Goal: Task Accomplishment & Management: Use online tool/utility

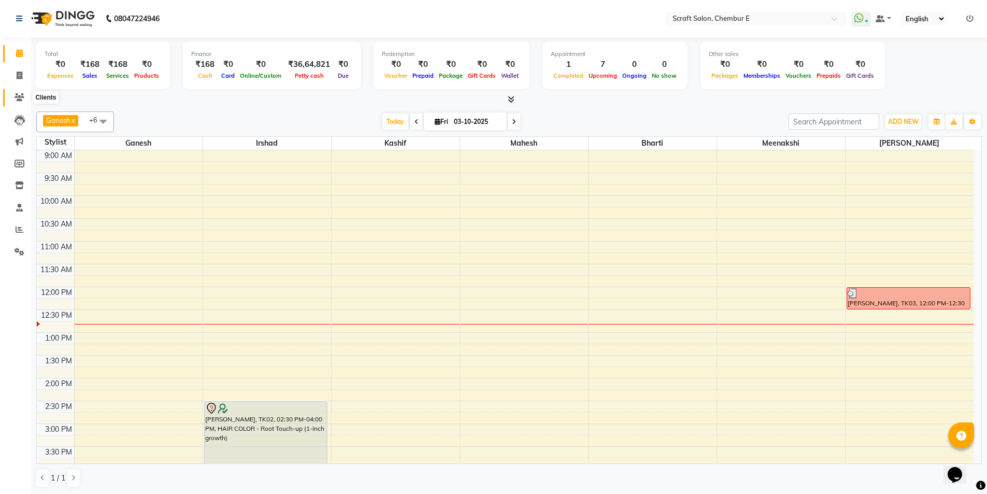
click at [21, 99] on icon at bounding box center [20, 97] width 10 height 8
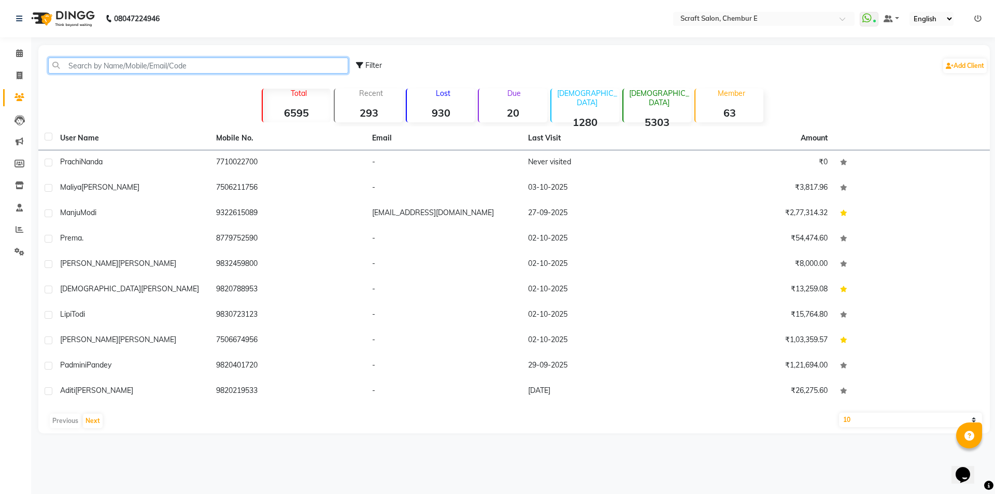
click at [184, 64] on input "text" at bounding box center [198, 66] width 300 height 16
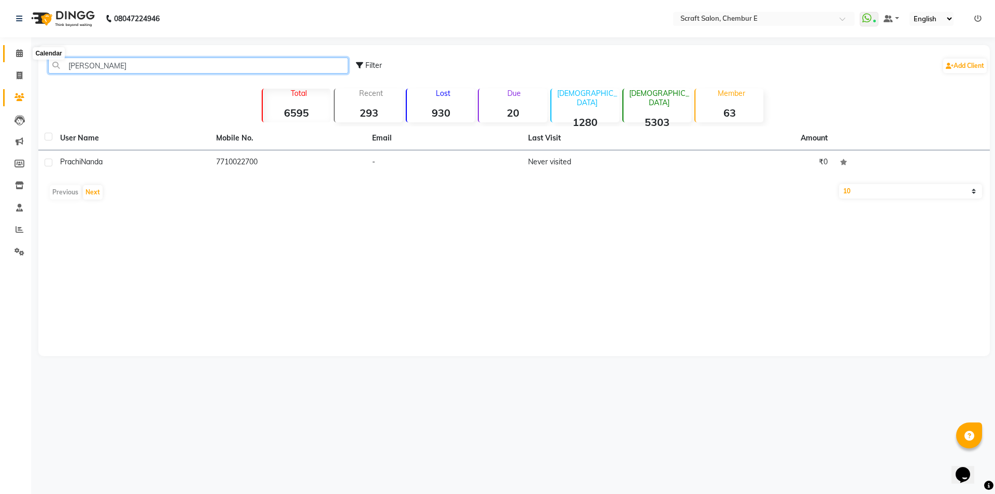
type input "[PERSON_NAME]"
click at [20, 53] on icon at bounding box center [19, 53] width 7 height 8
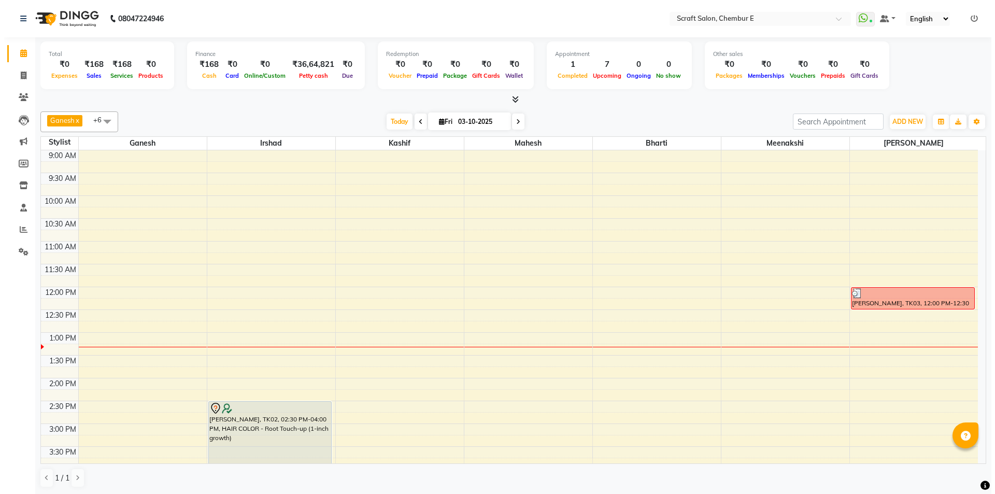
scroll to position [52, 0]
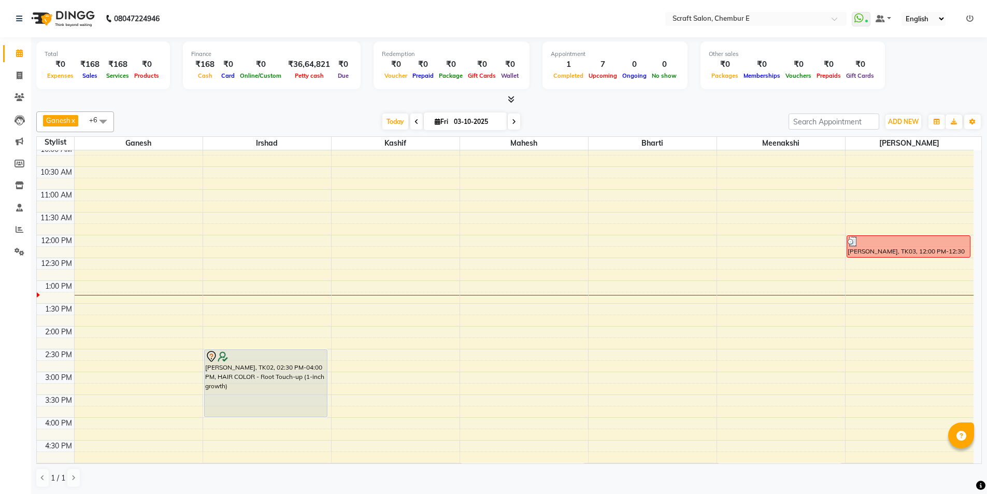
click at [510, 100] on icon at bounding box center [511, 99] width 7 height 8
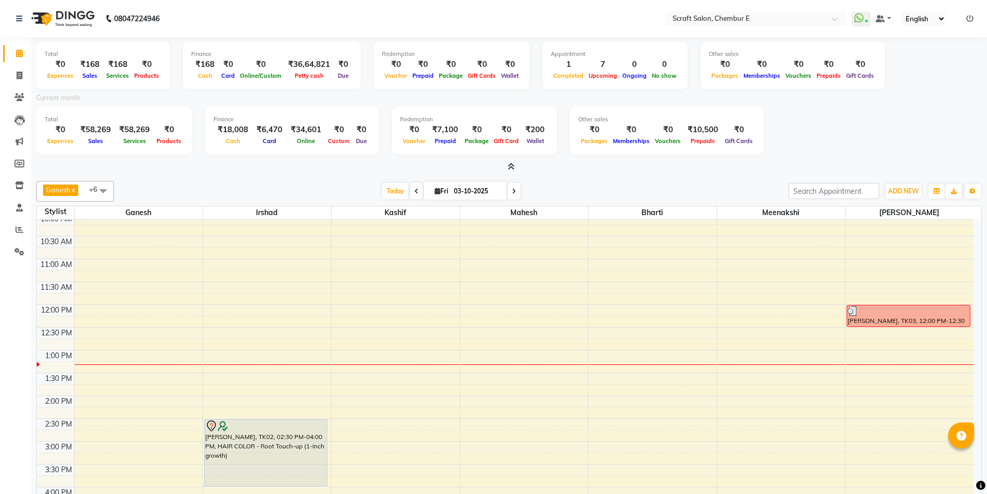
click at [512, 166] on icon at bounding box center [511, 167] width 7 height 8
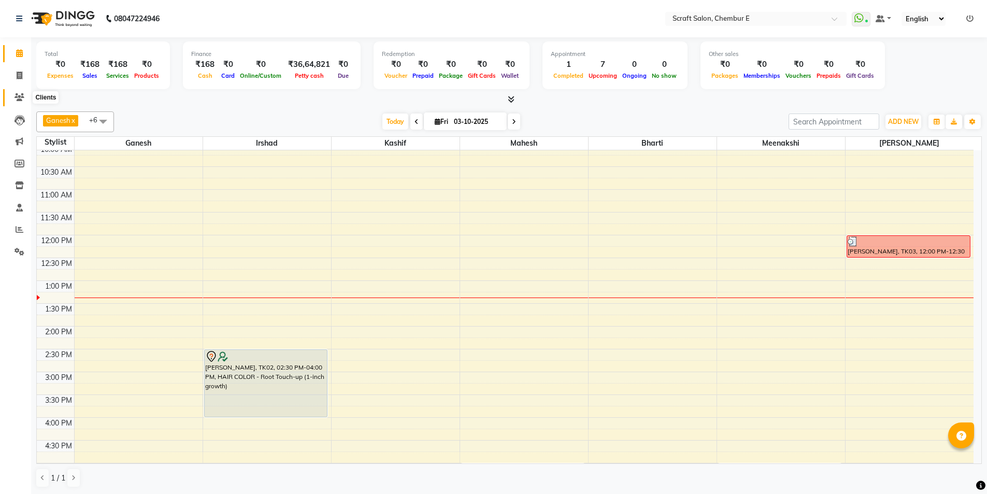
click at [21, 96] on icon at bounding box center [20, 97] width 10 height 8
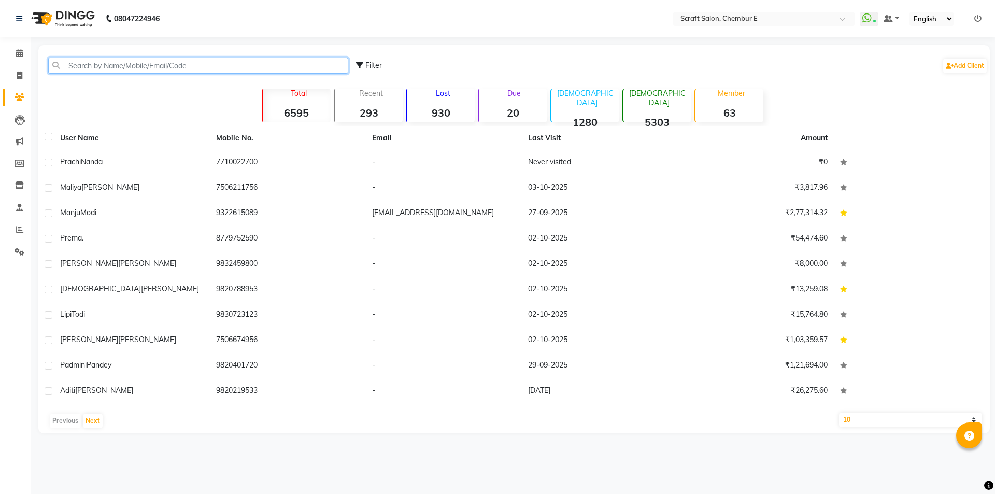
click at [114, 67] on input "text" at bounding box center [198, 66] width 300 height 16
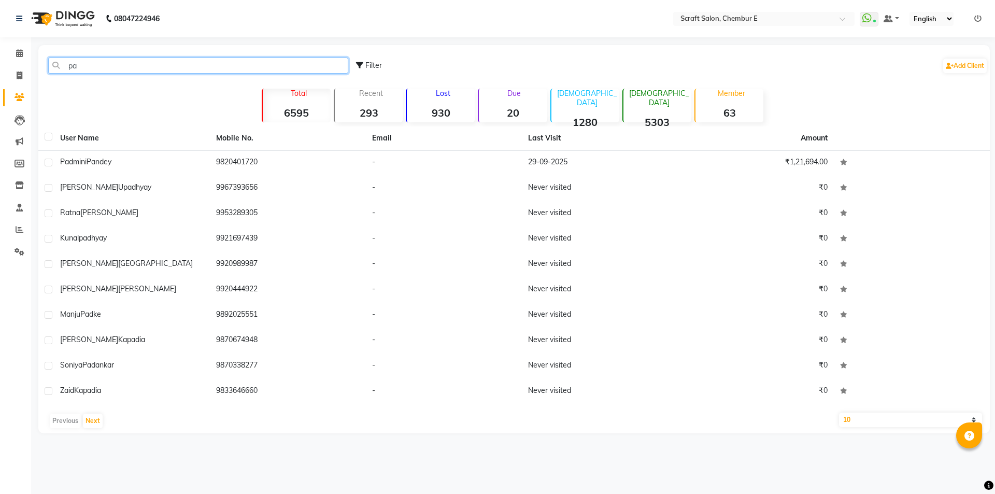
type input "p"
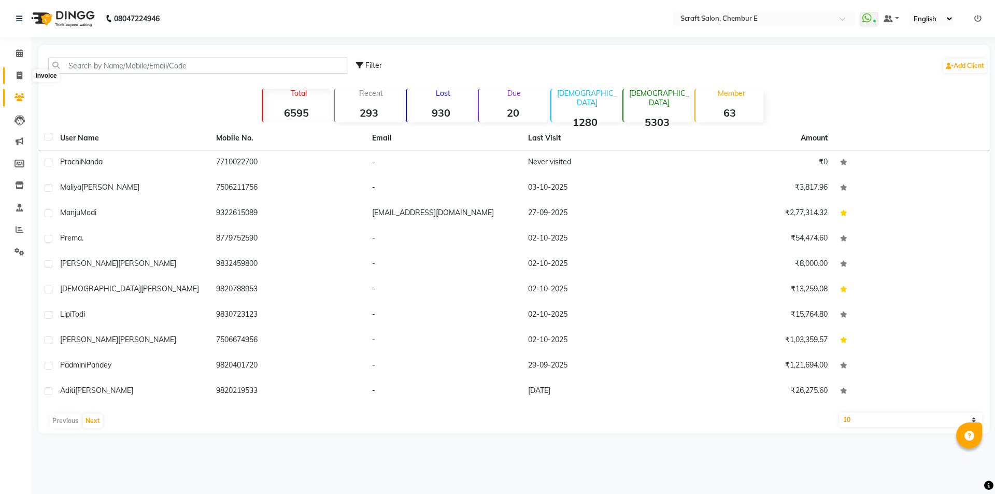
click at [25, 72] on span at bounding box center [19, 76] width 18 height 12
select select "service"
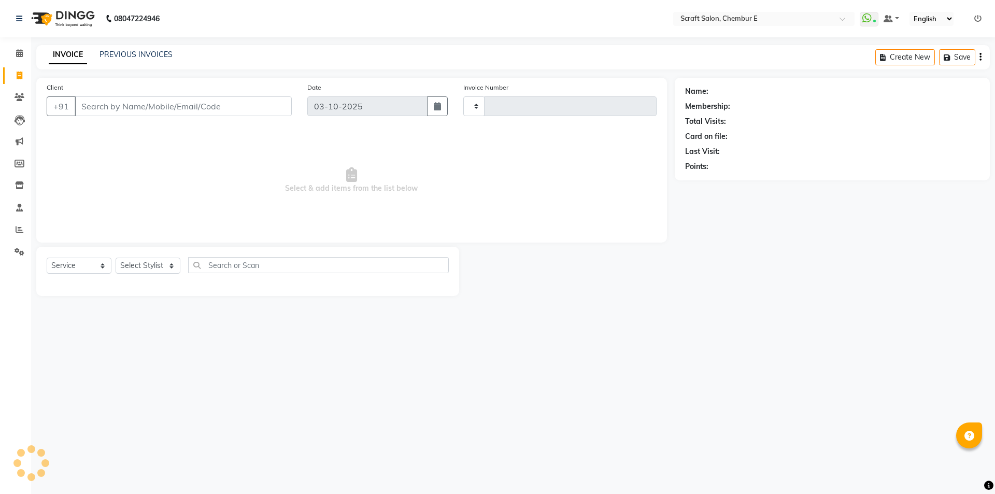
click at [90, 104] on input "Client" at bounding box center [183, 106] width 217 height 20
type input "p"
type input "1600"
select select "3922"
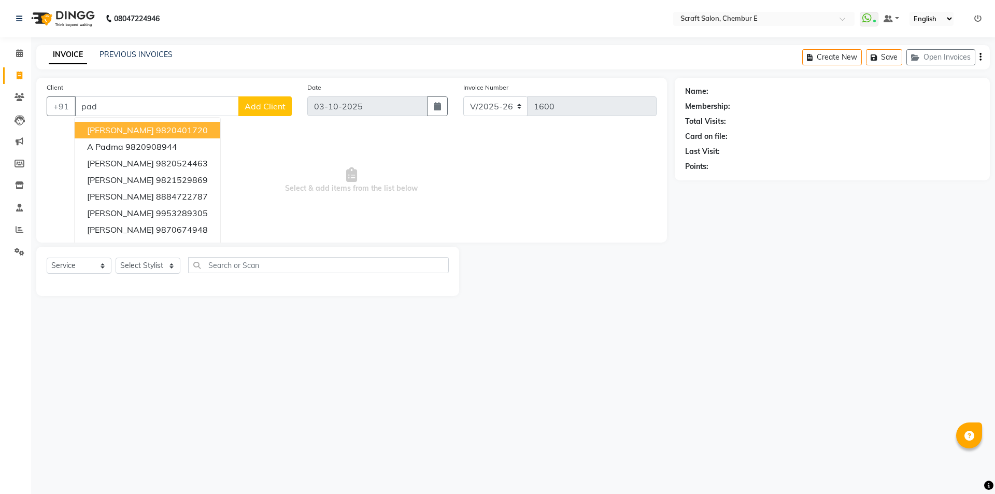
click at [114, 125] on span "[PERSON_NAME]" at bounding box center [120, 130] width 67 height 10
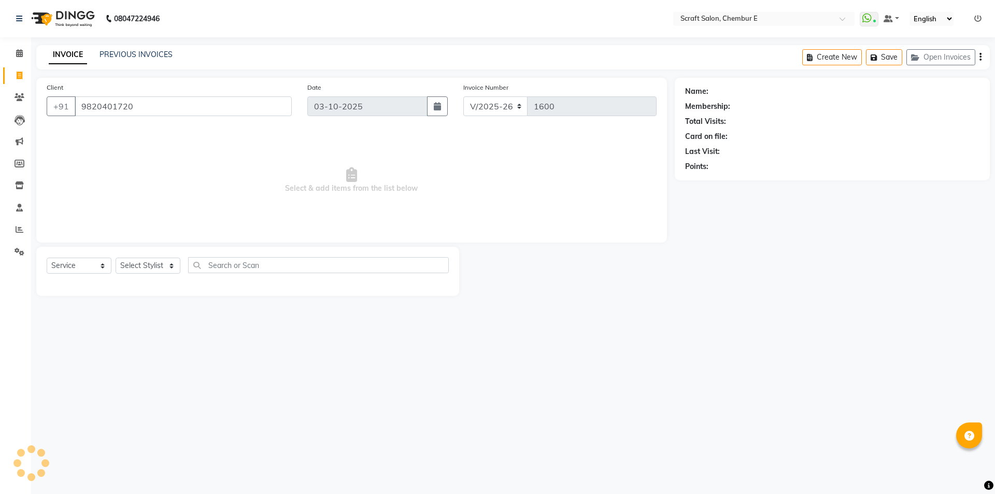
type input "9820401720"
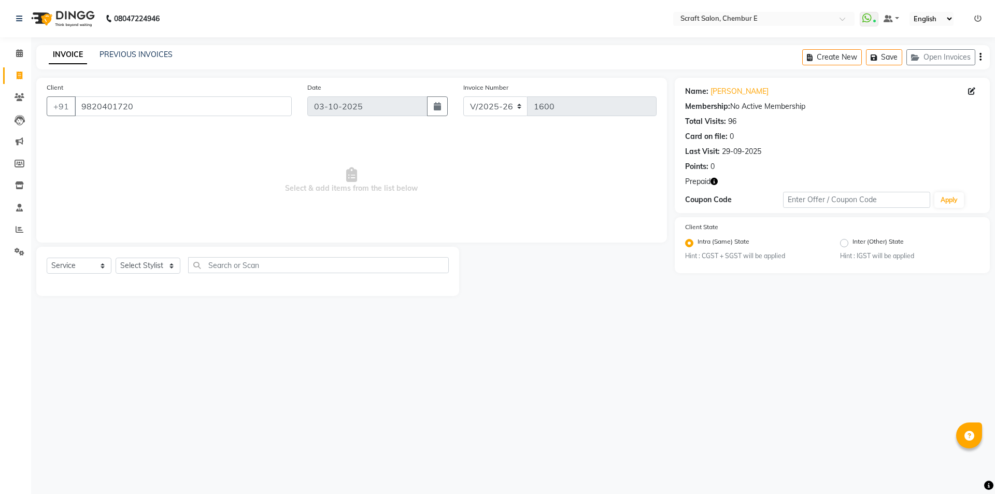
click at [713, 185] on button "button" at bounding box center [714, 181] width 7 height 11
click at [597, 268] on div at bounding box center [567, 271] width 216 height 49
click at [738, 89] on link "[PERSON_NAME]" at bounding box center [740, 91] width 58 height 11
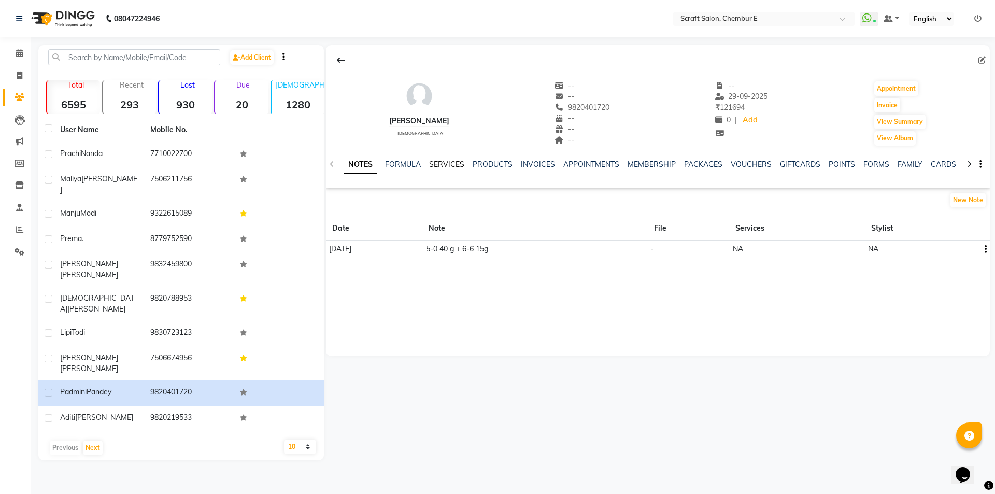
click at [453, 161] on link "SERVICES" at bounding box center [446, 164] width 35 height 9
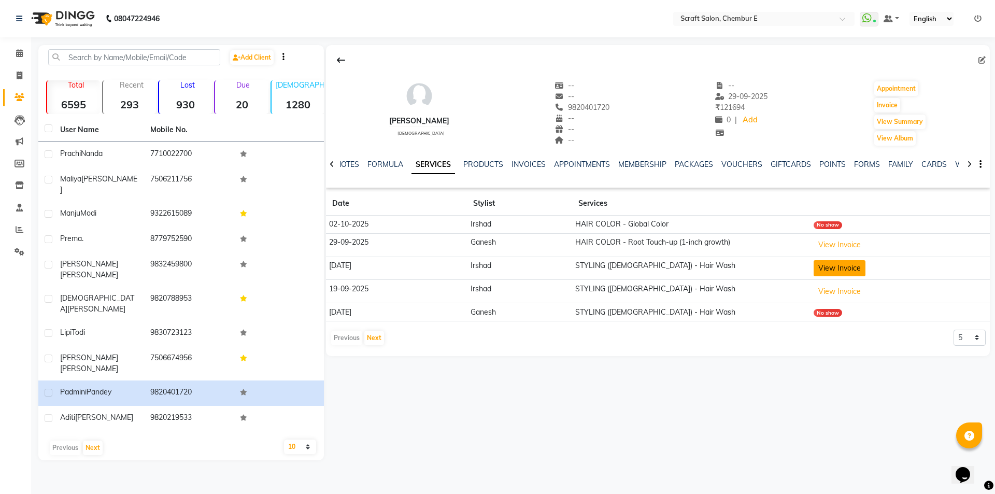
click at [836, 270] on button "View Invoice" at bounding box center [840, 268] width 52 height 16
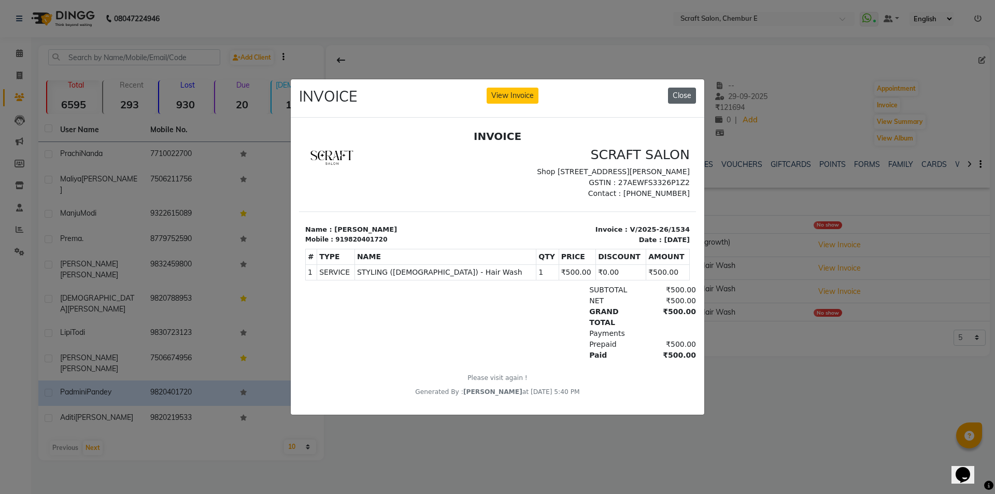
click at [687, 94] on button "Close" at bounding box center [682, 96] width 28 height 16
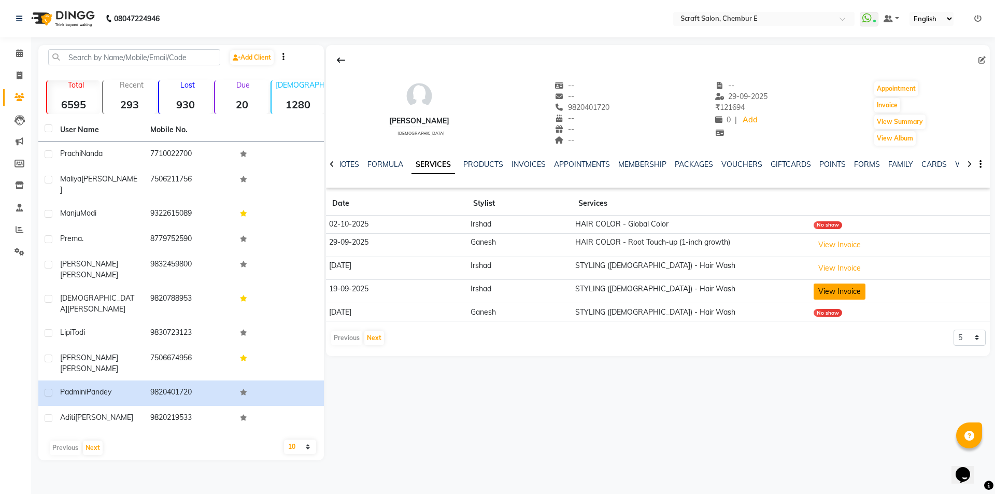
click at [853, 296] on button "View Invoice" at bounding box center [840, 292] width 52 height 16
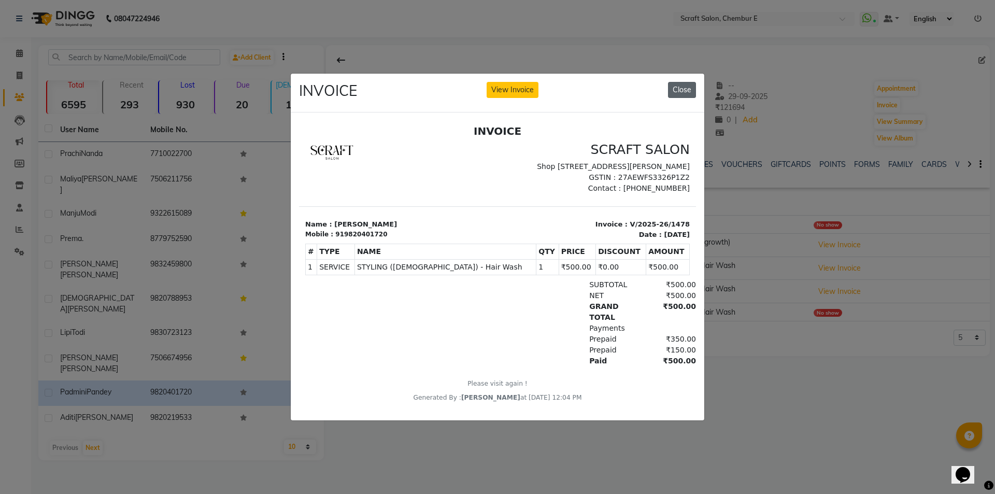
click at [692, 82] on button "Close" at bounding box center [682, 90] width 28 height 16
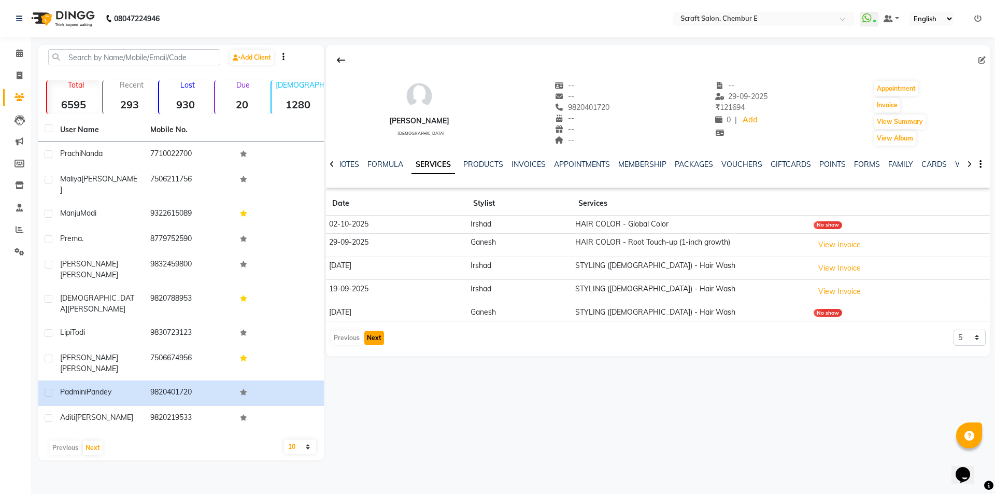
click at [376, 337] on button "Next" at bounding box center [374, 338] width 20 height 15
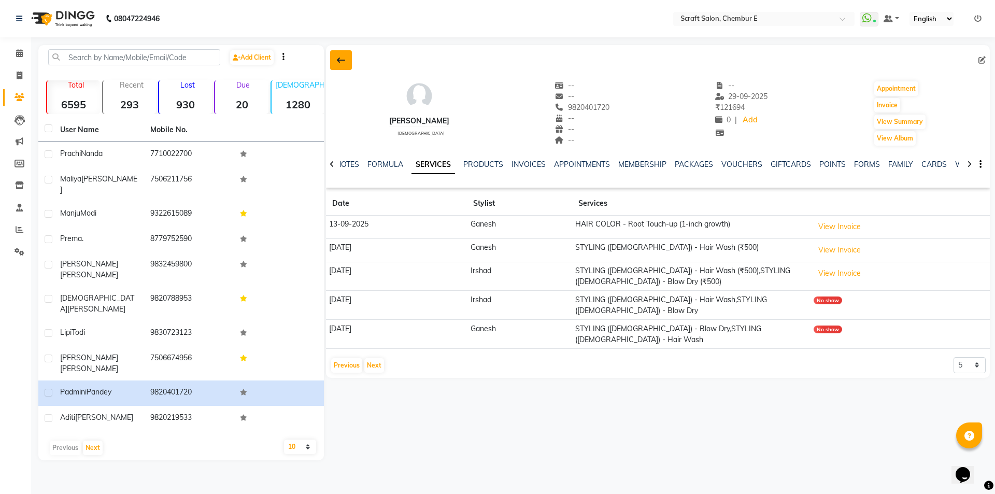
click at [338, 62] on icon at bounding box center [341, 60] width 8 height 8
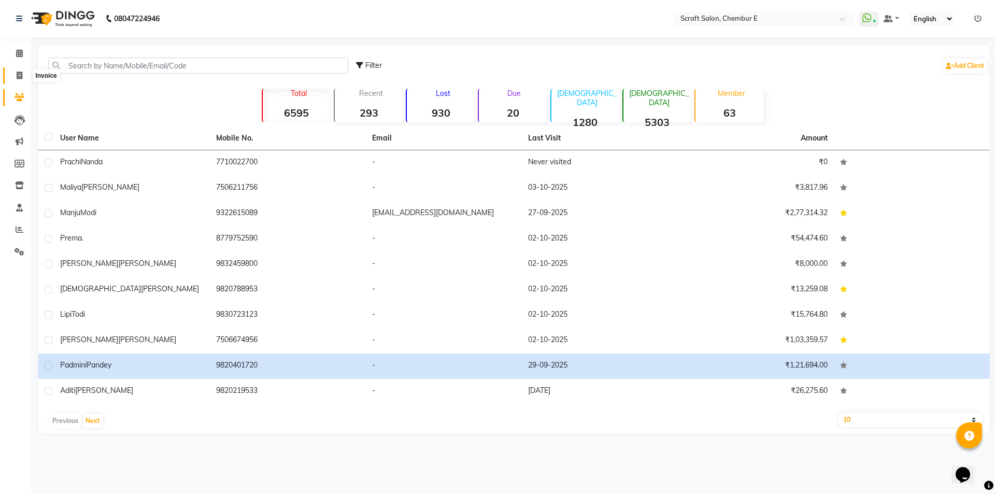
click at [21, 78] on icon at bounding box center [20, 76] width 6 height 8
select select "3922"
select select "service"
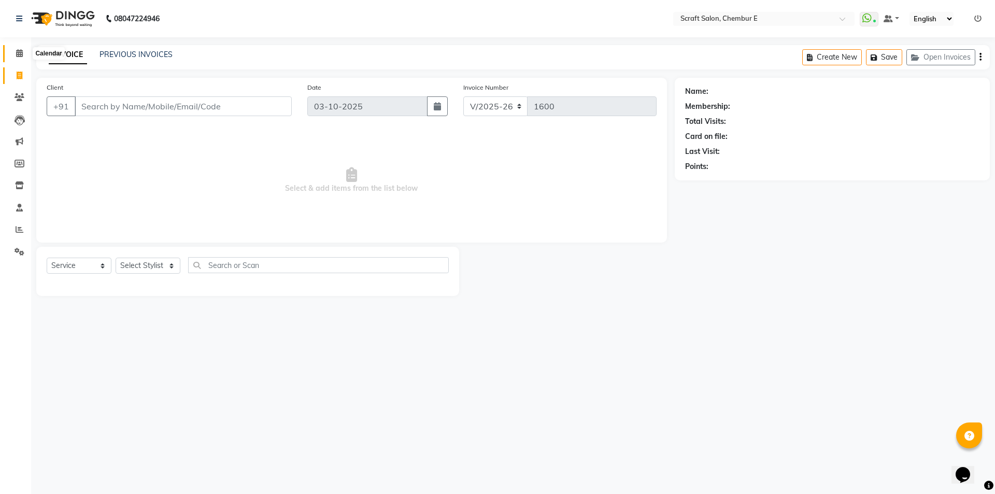
click at [18, 53] on icon at bounding box center [19, 53] width 7 height 8
